Goal: Task Accomplishment & Management: Complete application form

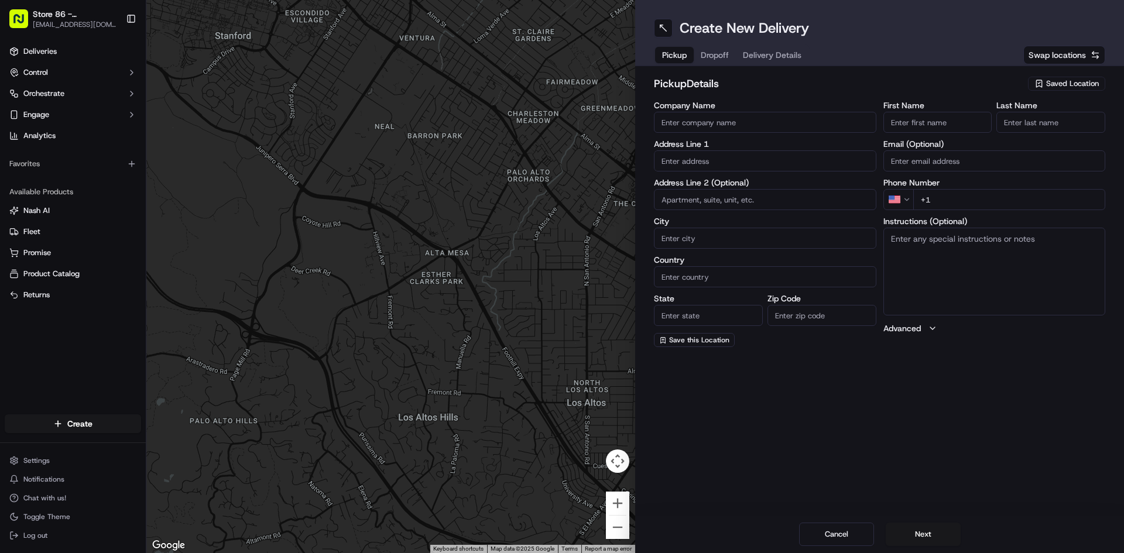
click at [725, 122] on input "Company Name" at bounding box center [765, 122] width 222 height 21
type input "just salad seaport"
type input "[STREET_ADDRESS]"
type input "[GEOGRAPHIC_DATA]"
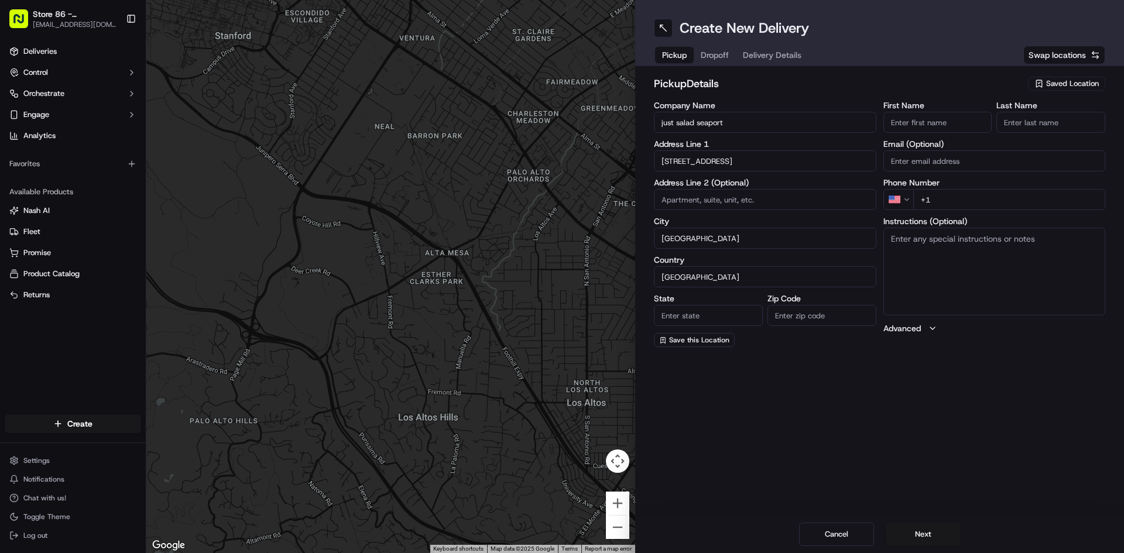
type input "MA"
type input "02210"
drag, startPoint x: 540, startPoint y: 118, endPoint x: 304, endPoint y: 97, distance: 236.9
click at [305, 95] on div "← Move left → Move right ↑ Move up ↓ Move down + Zoom in - Zoom out Home Jump l…" at bounding box center [634, 276] width 977 height 553
type input "Just Salad Burlington #86"
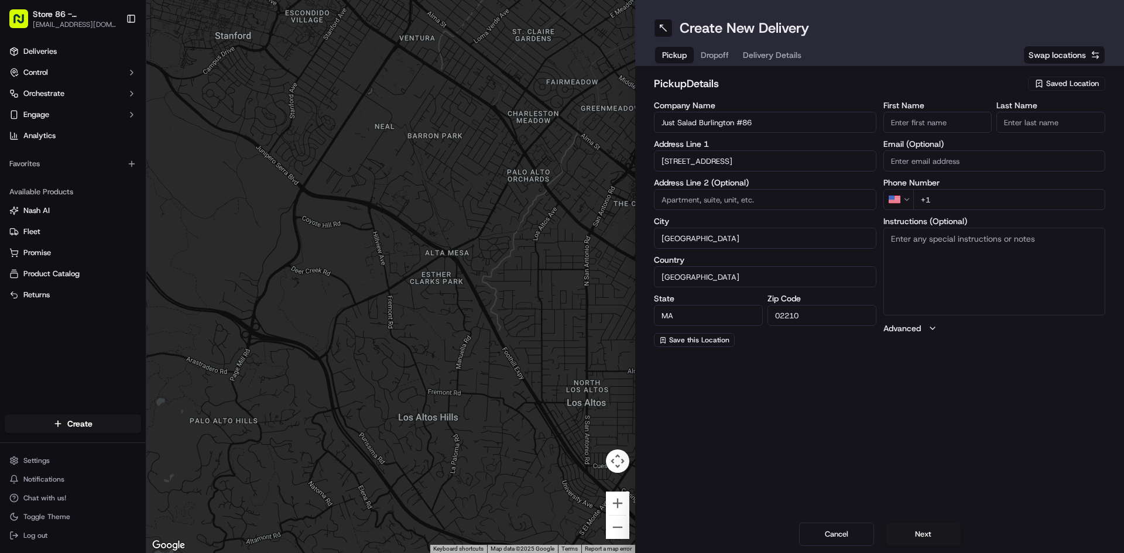
drag, startPoint x: 729, startPoint y: 163, endPoint x: 740, endPoint y: 163, distance: 11.1
click at [736, 163] on input "[STREET_ADDRESS]" at bounding box center [765, 160] width 222 height 21
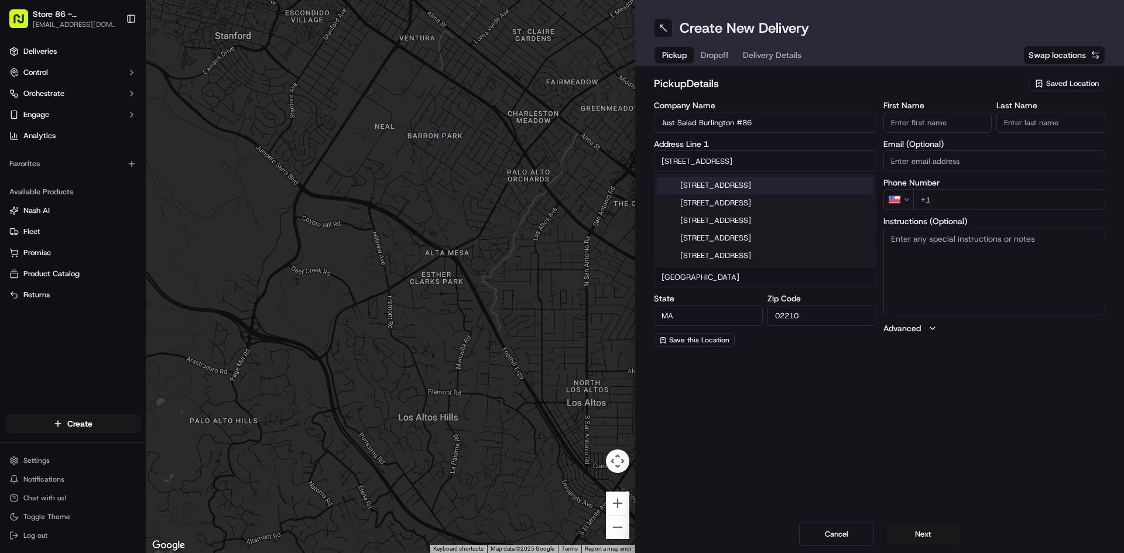
click at [779, 160] on input "[STREET_ADDRESS]" at bounding box center [765, 160] width 222 height 21
click at [849, 536] on button "Cancel" at bounding box center [836, 534] width 75 height 23
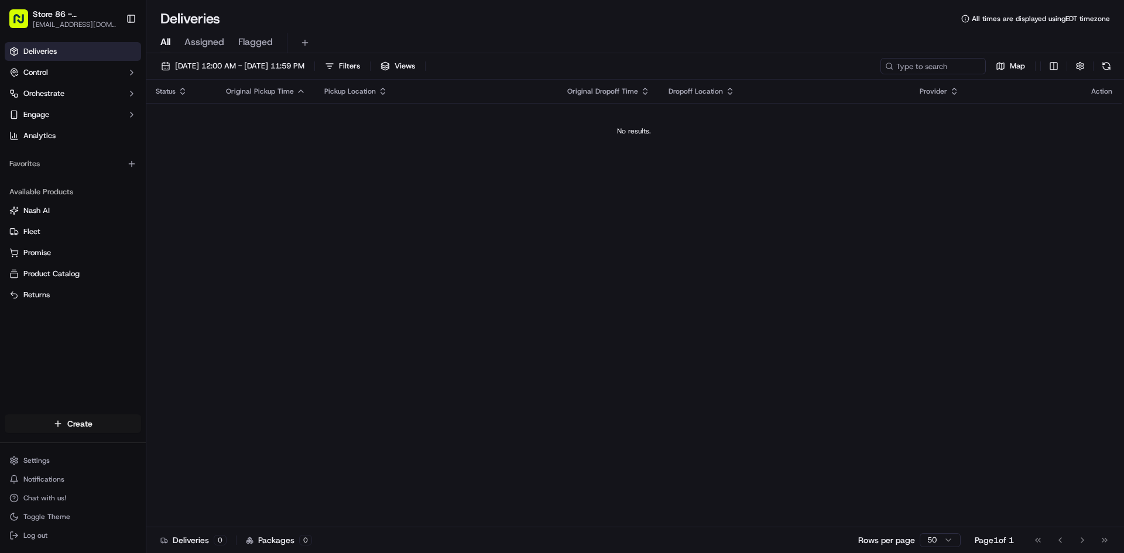
click at [78, 421] on html "Store 86 - [GEOGRAPHIC_DATA] ([GEOGRAPHIC_DATA]) (Just Salad) [EMAIL_ADDRESS][D…" at bounding box center [562, 276] width 1124 height 553
click at [185, 444] on link "Delivery" at bounding box center [211, 445] width 131 height 21
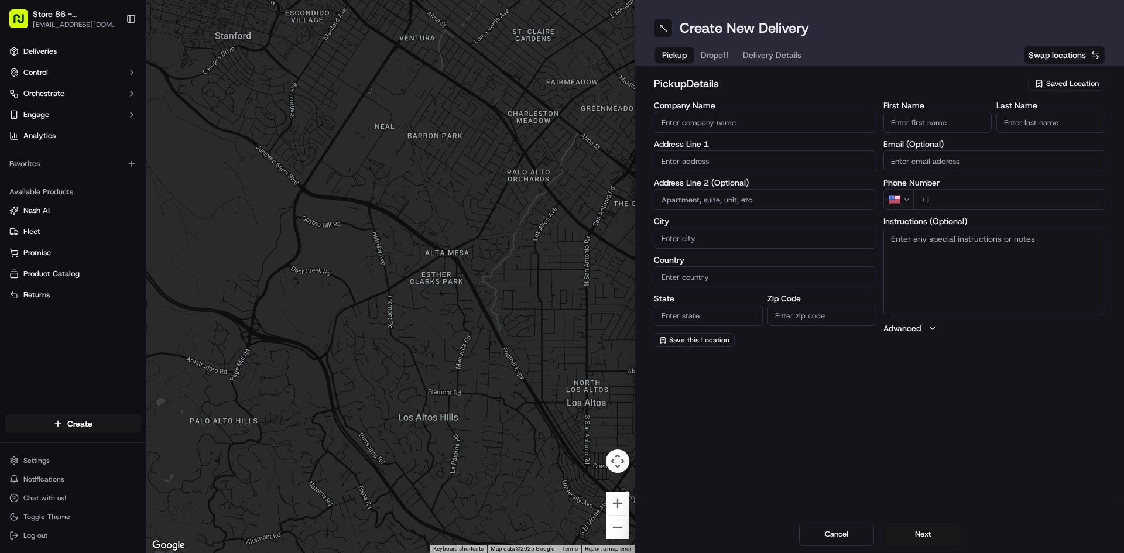
click at [771, 127] on input "Company Name" at bounding box center [765, 122] width 222 height 21
type input "Just Salad Burlington #86"
type input "[STREET_ADDRESS]"
type input "[GEOGRAPHIC_DATA]"
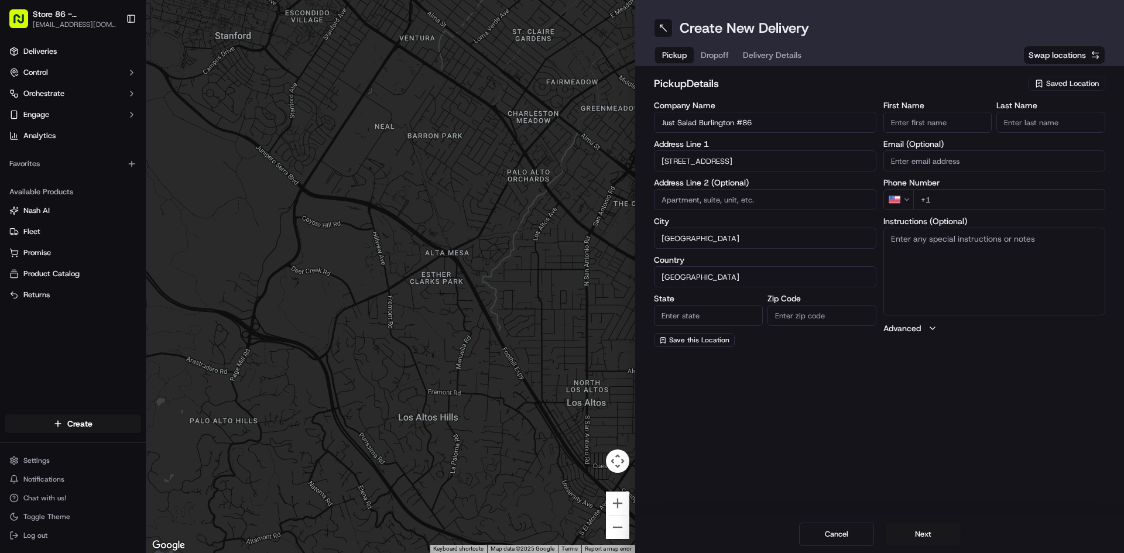
type input "MA"
type input "01803"
type input "[PERSON_NAME]"
click at [670, 158] on input "[STREET_ADDRESS]" at bounding box center [765, 160] width 222 height 21
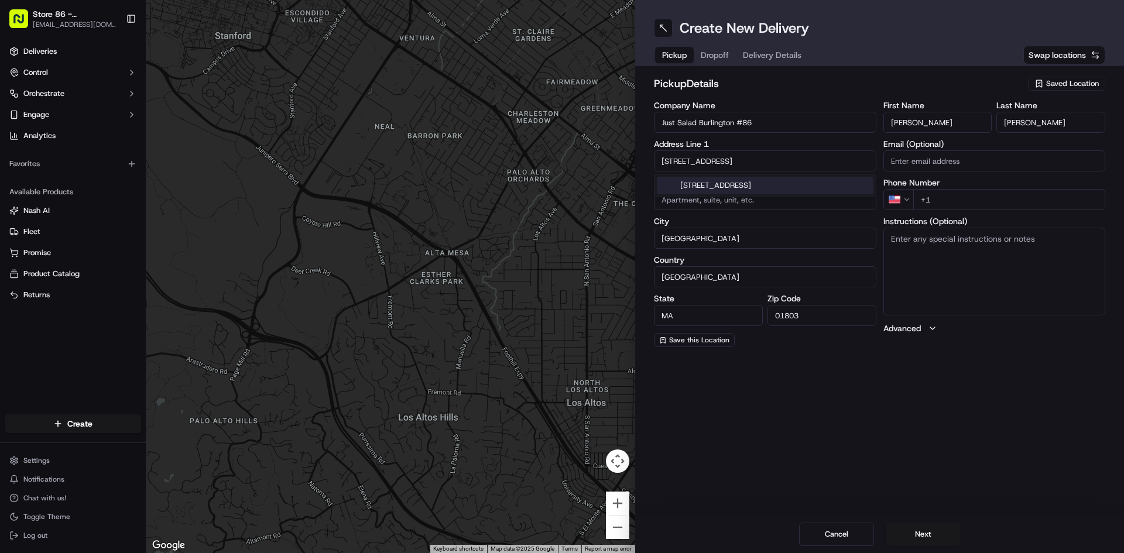
click at [681, 183] on div "[STREET_ADDRESS]" at bounding box center [765, 186] width 217 height 18
type input "[STREET_ADDRESS]"
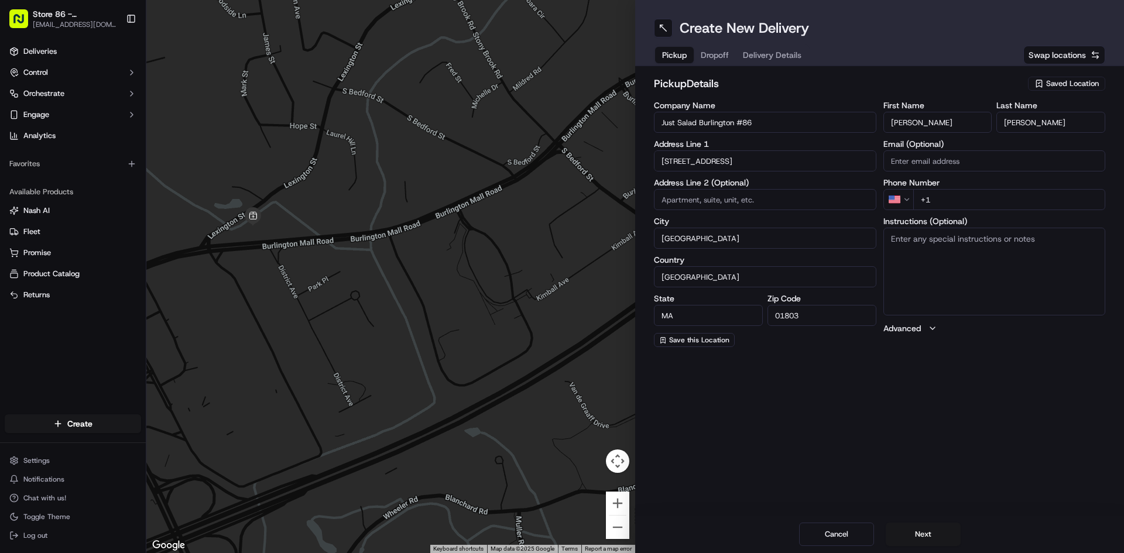
drag, startPoint x: 358, startPoint y: 283, endPoint x: 534, endPoint y: 261, distance: 177.6
click at [534, 261] on div at bounding box center [390, 276] width 489 height 553
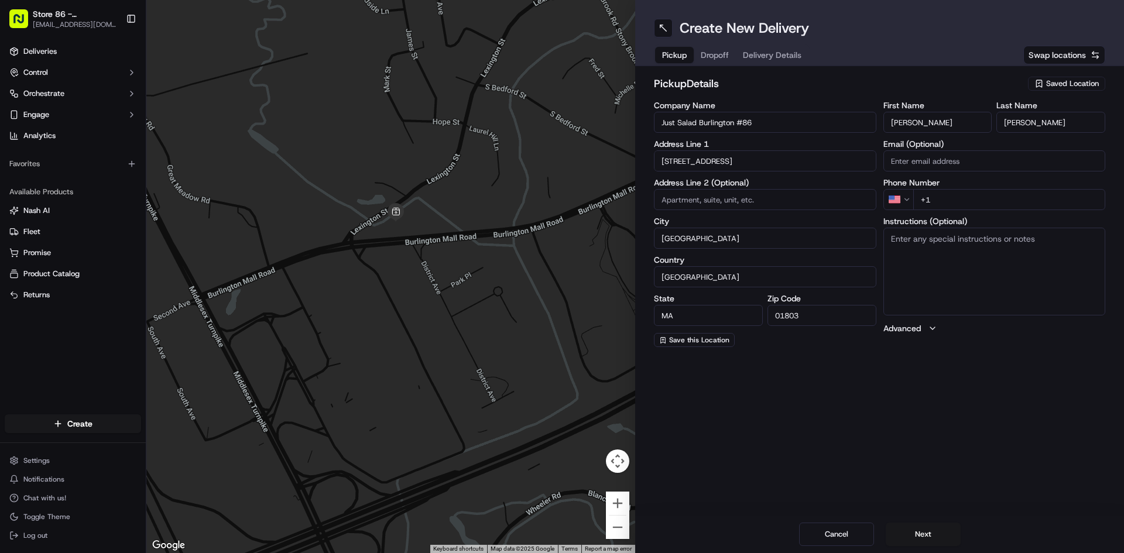
drag, startPoint x: 310, startPoint y: 343, endPoint x: 455, endPoint y: 338, distance: 145.2
click at [455, 338] on div at bounding box center [390, 276] width 489 height 553
click at [1049, 196] on input "+1" at bounding box center [1009, 199] width 193 height 21
click at [1053, 193] on input "+1" at bounding box center [1009, 199] width 193 height 21
type input "[PHONE_NUMBER]"
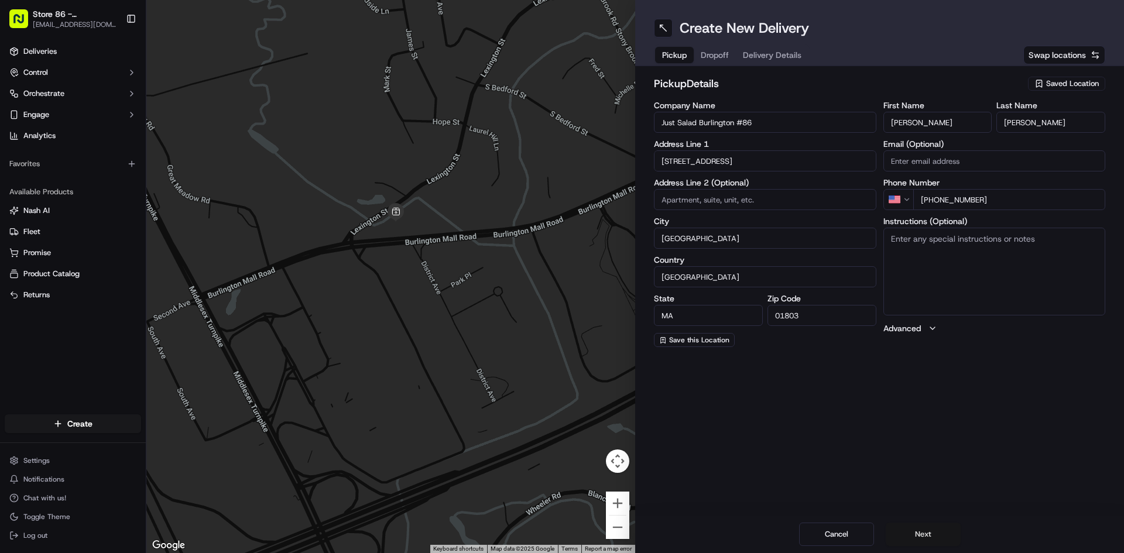
click at [946, 536] on button "Next" at bounding box center [923, 534] width 75 height 23
click at [838, 125] on input "Company Name" at bounding box center [765, 122] width 222 height 21
type input "just salad seaport"
type input "[STREET_ADDRESS]"
type input "[GEOGRAPHIC_DATA]"
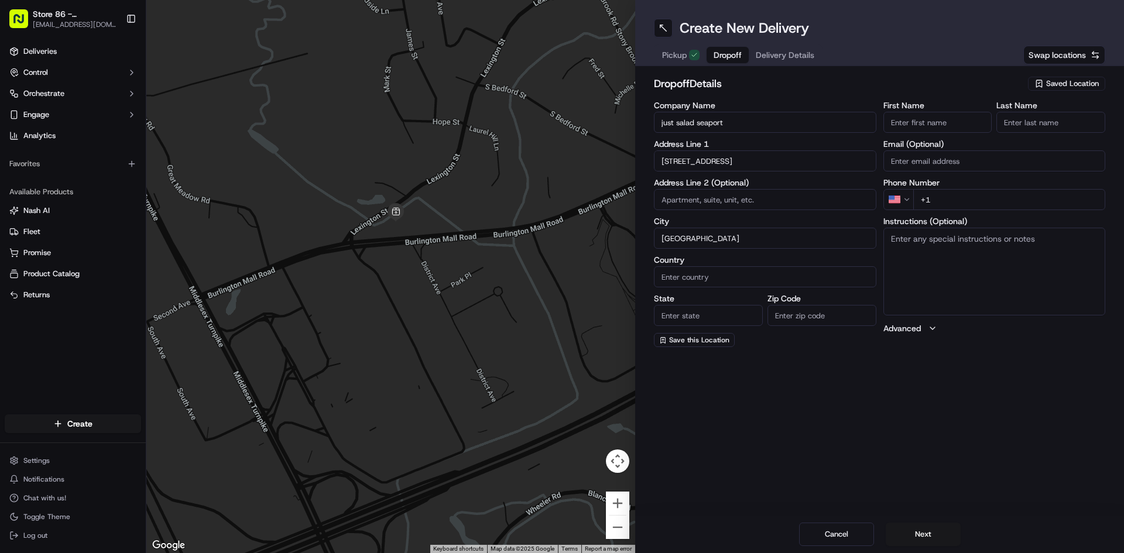
type input "[GEOGRAPHIC_DATA]"
type input "MA"
type input "02210"
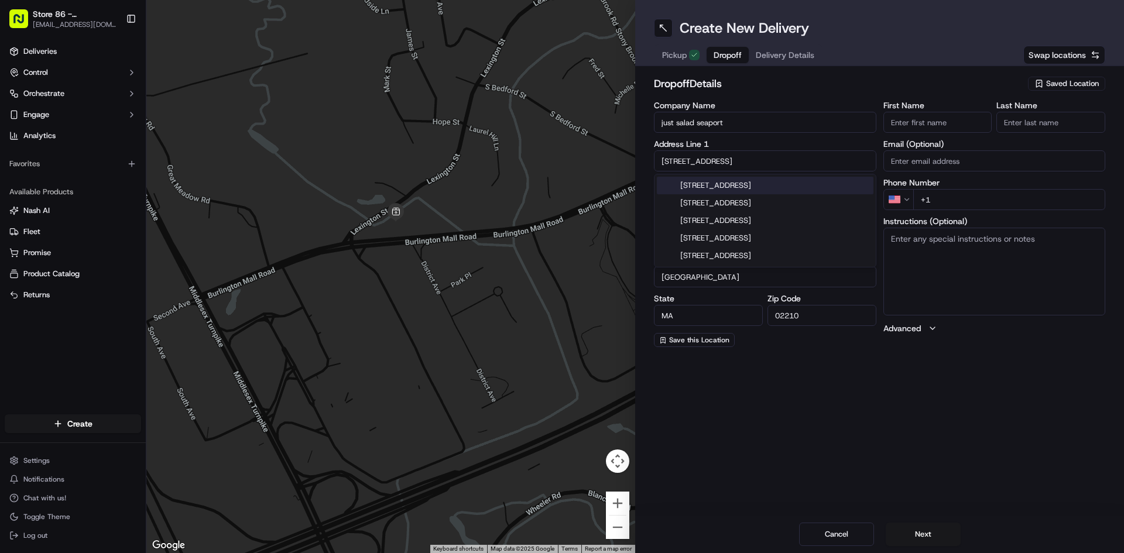
click at [969, 197] on input "+1" at bounding box center [1009, 199] width 193 height 21
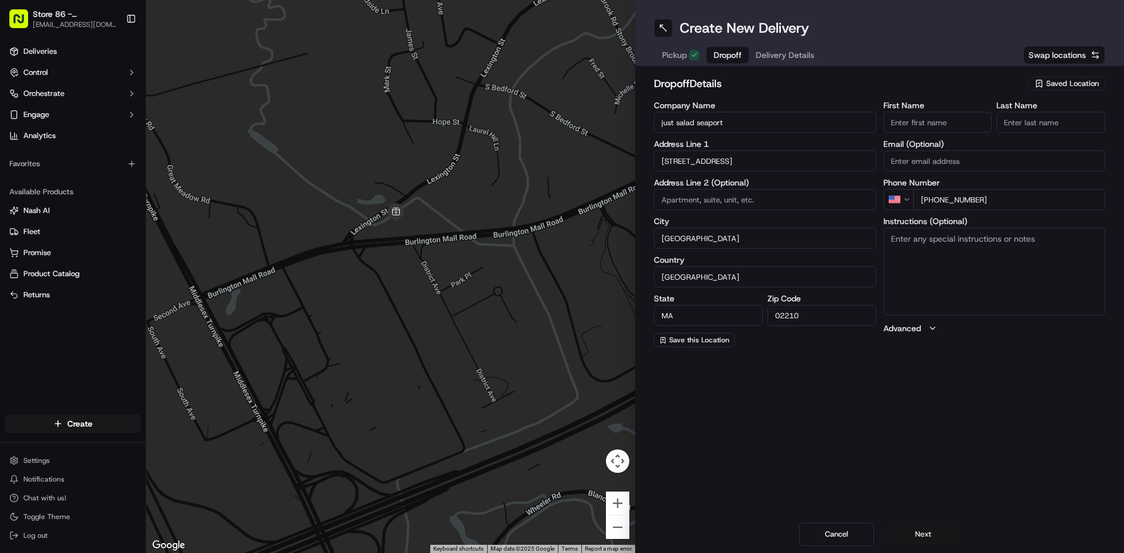
type input "[PHONE_NUMBER]"
click at [923, 533] on button "Next" at bounding box center [923, 534] width 75 height 23
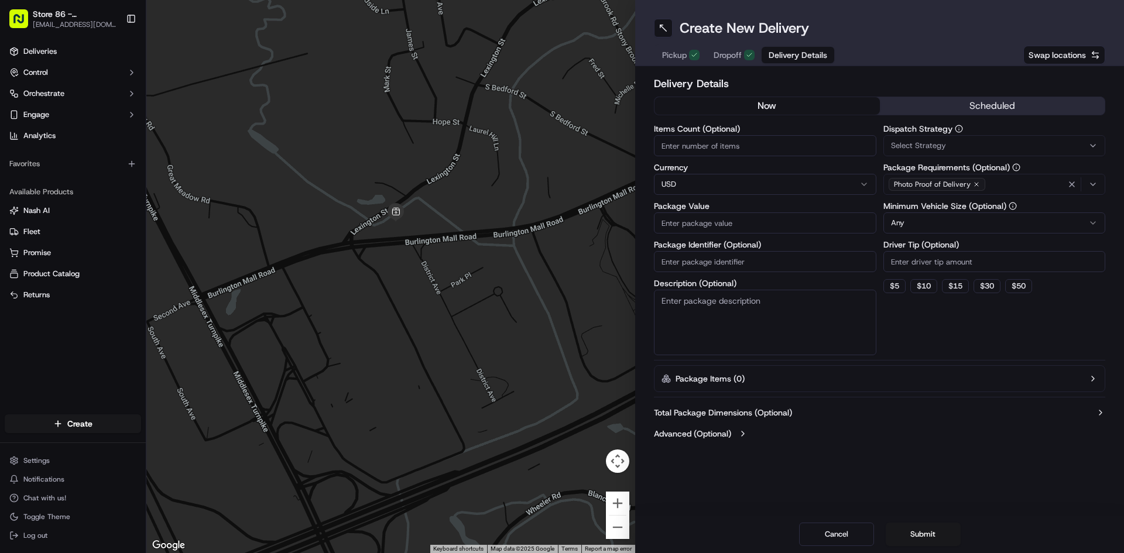
click at [757, 140] on input "Items Count (Optional)" at bounding box center [765, 145] width 222 height 21
type input "2"
click at [898, 284] on button "$ 5" at bounding box center [894, 286] width 22 height 14
type input "5"
click at [754, 220] on input "Package Value" at bounding box center [765, 222] width 222 height 21
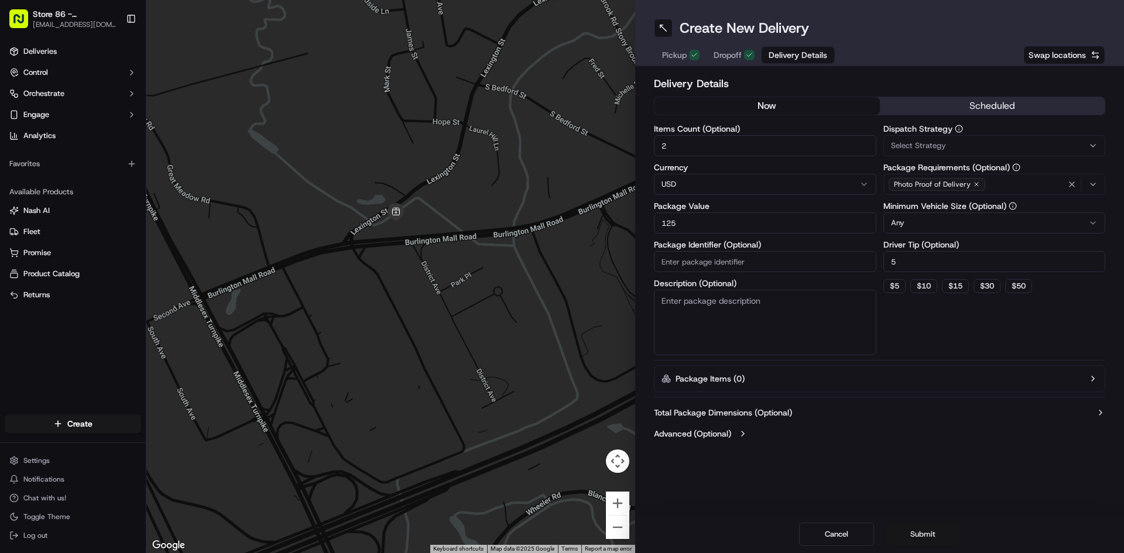
type input "125"
click at [942, 530] on button "Submit" at bounding box center [923, 534] width 75 height 23
